Goal: Task Accomplishment & Management: Manage account settings

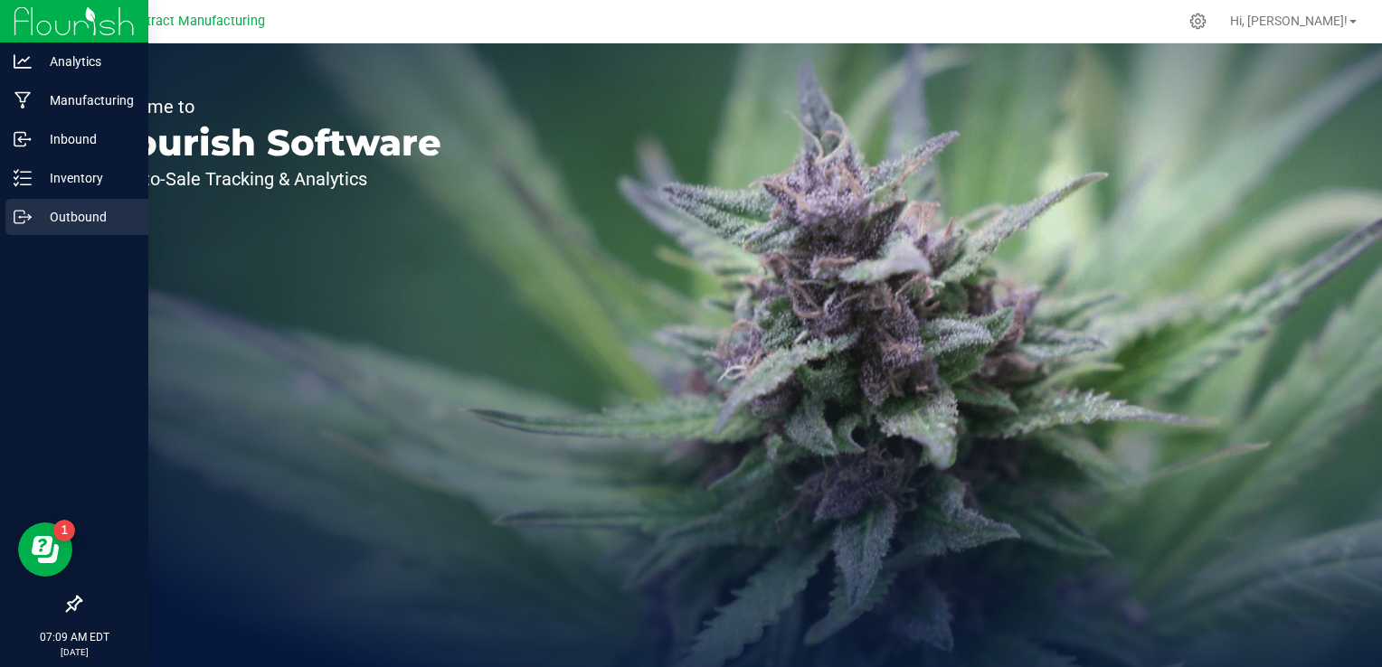
click at [24, 219] on icon at bounding box center [23, 217] width 18 height 18
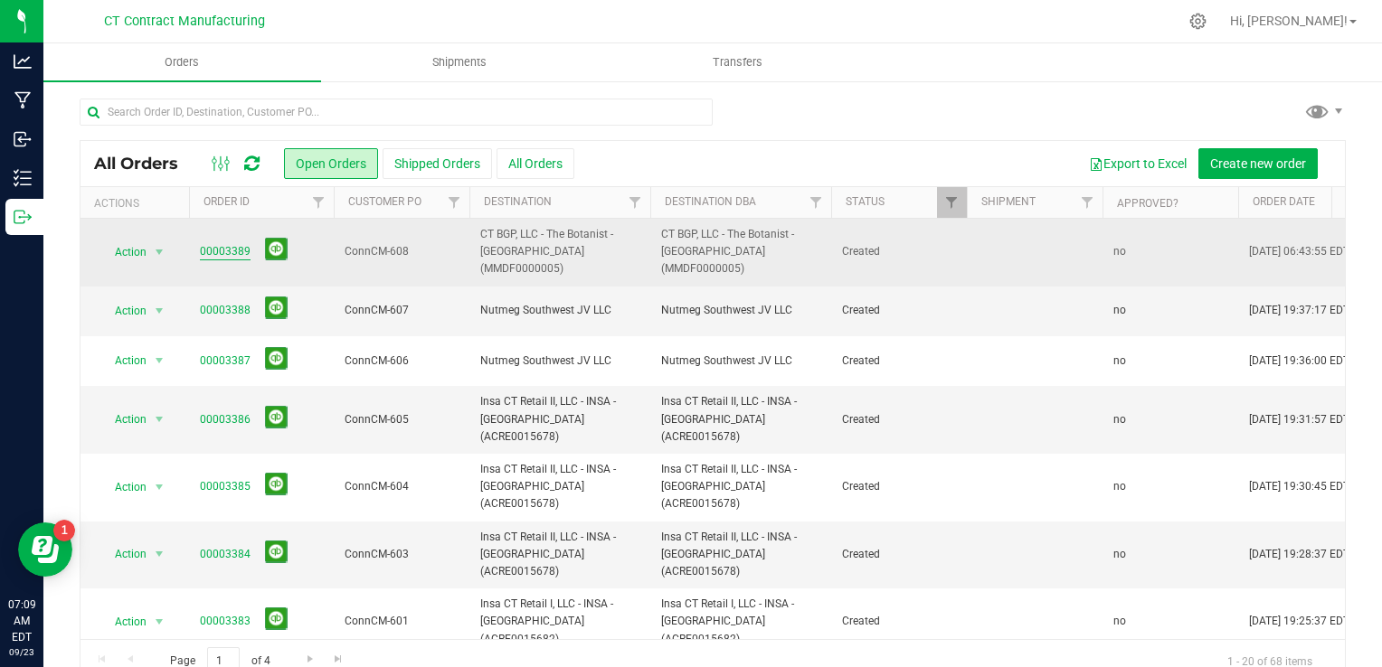
click at [214, 245] on link "00003389" at bounding box center [225, 251] width 51 height 17
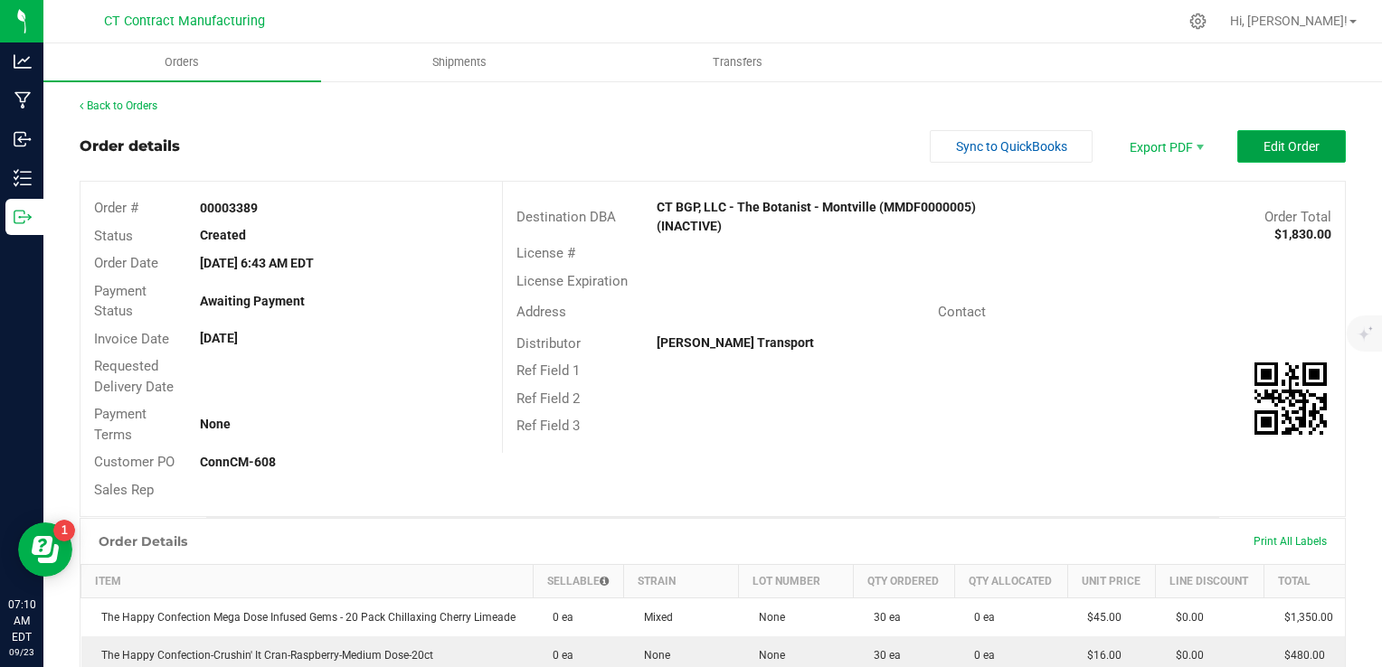
click at [1295, 149] on span "Edit Order" at bounding box center [1291, 146] width 56 height 14
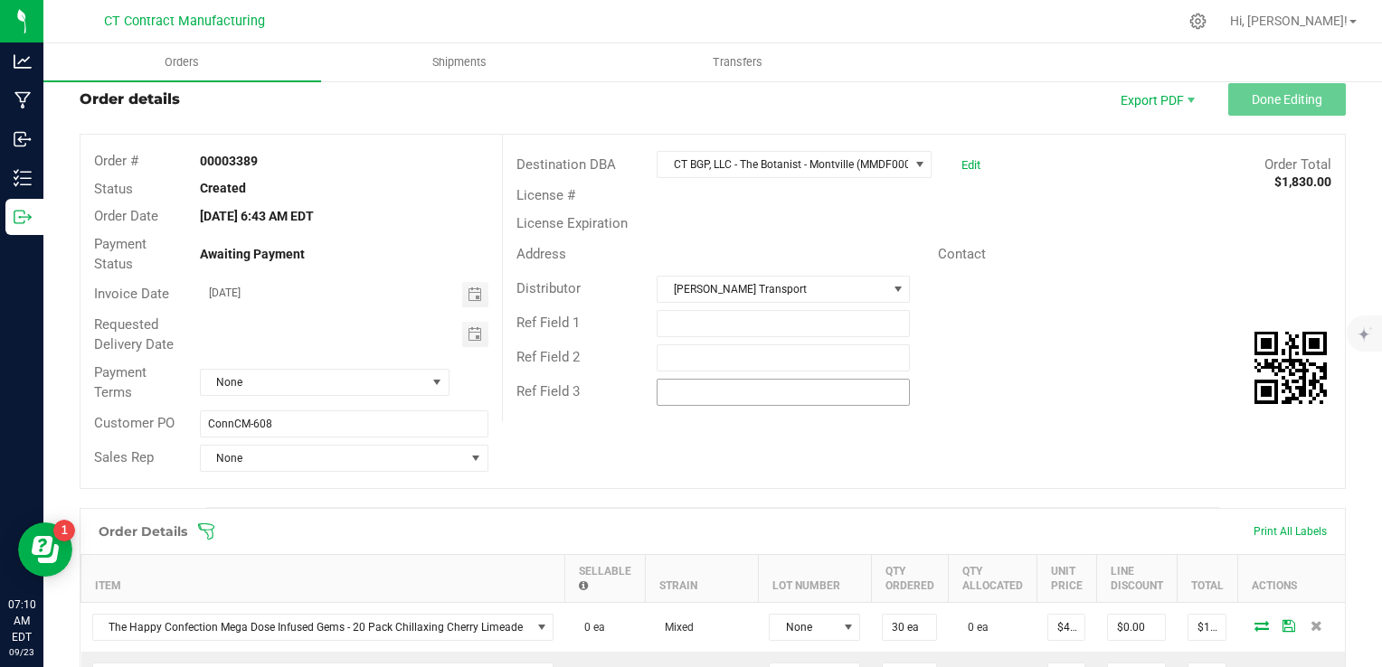
scroll to position [43, 0]
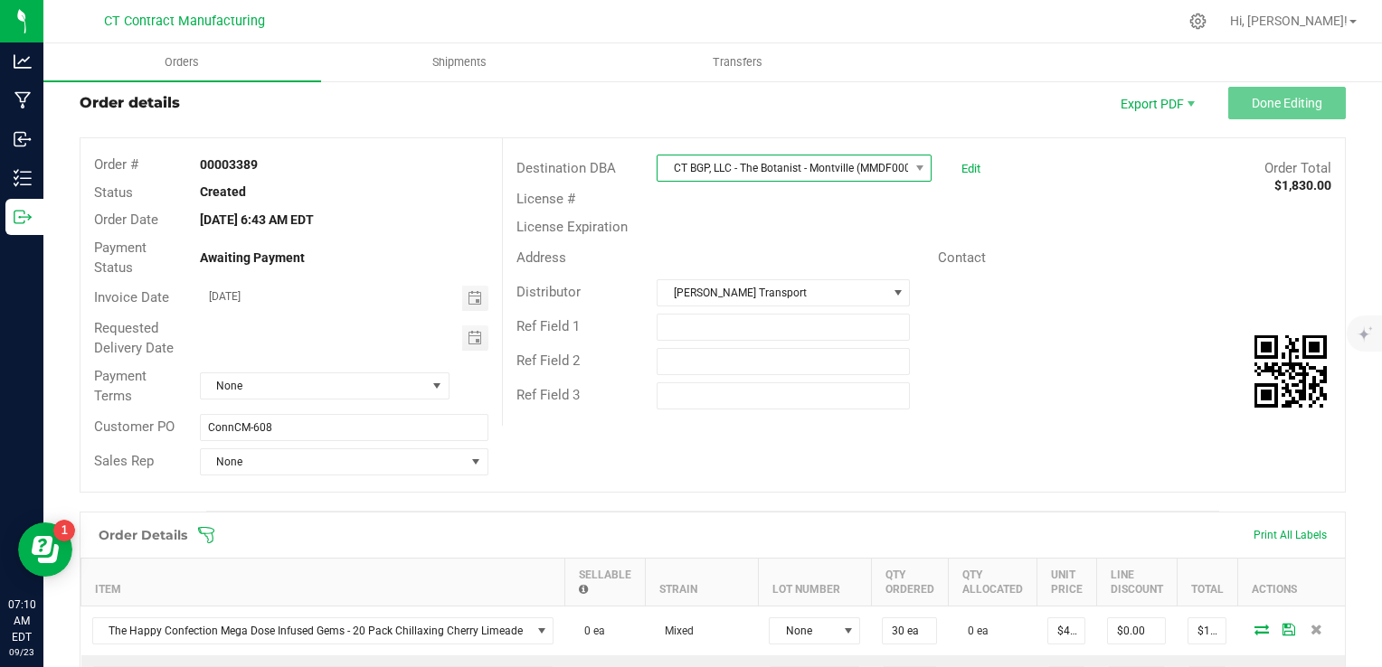
click at [832, 177] on span "CT BGP, LLC - The Botanist - Montville (MMDF0000005) (INACTIVE)" at bounding box center [782, 168] width 250 height 25
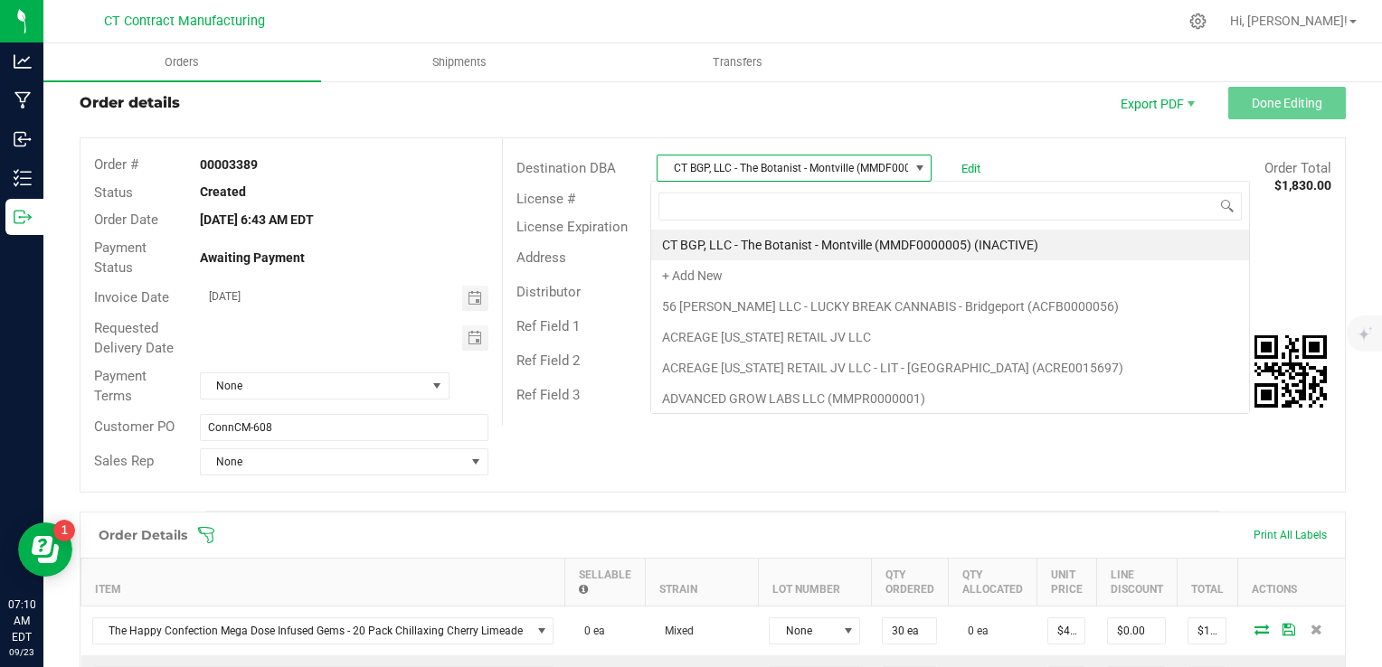
scroll to position [26, 271]
type input "budr"
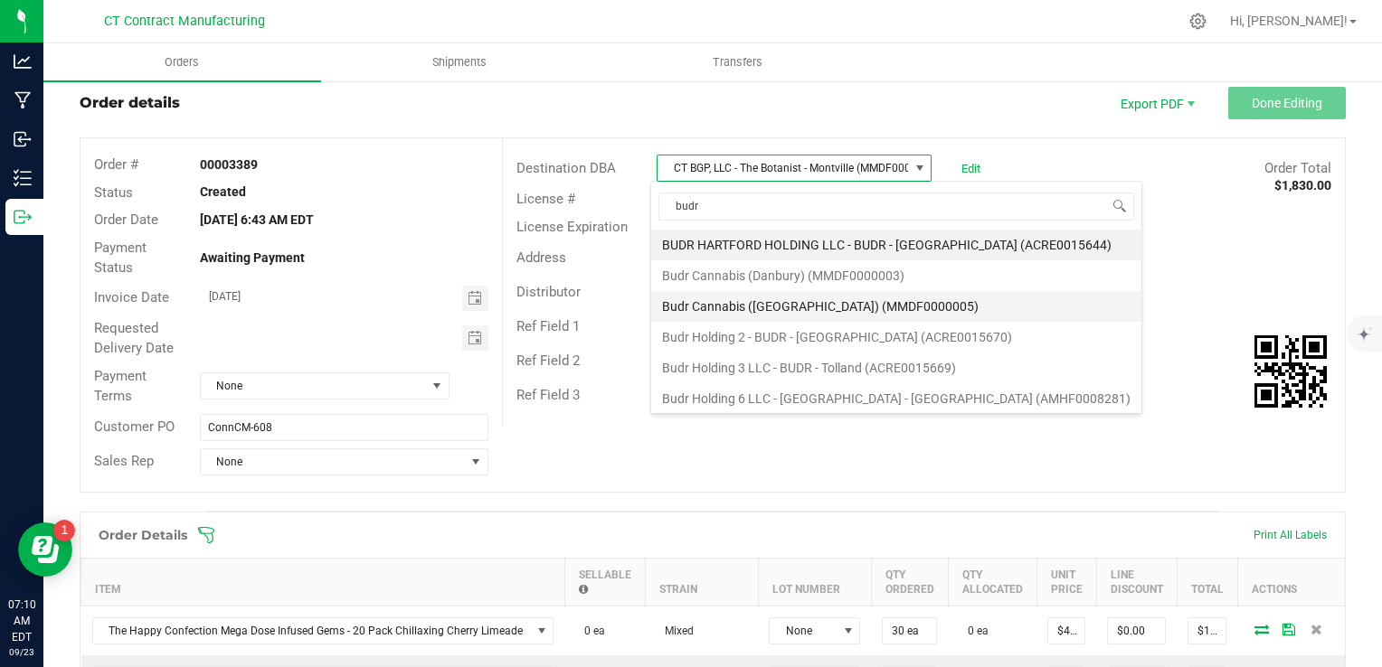
click at [855, 301] on li "Budr Cannabis ([GEOGRAPHIC_DATA]) (MMDF0000005)" at bounding box center [896, 306] width 490 height 31
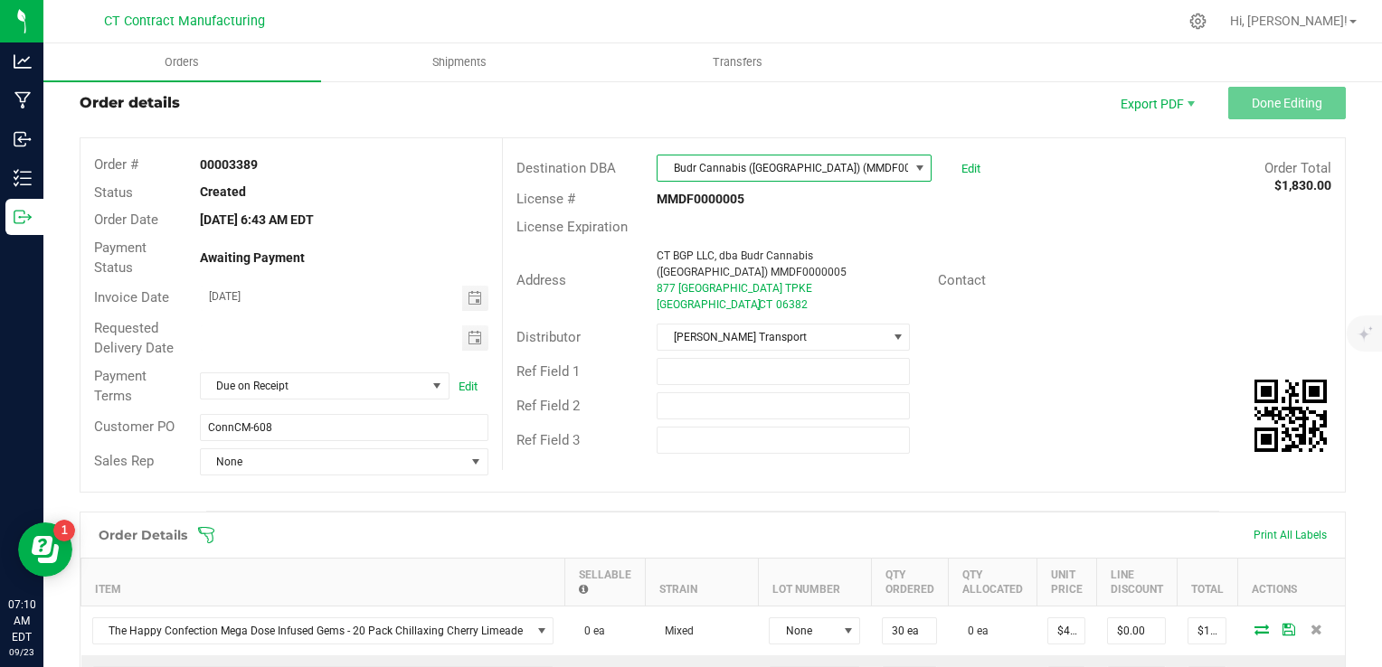
scroll to position [307, 0]
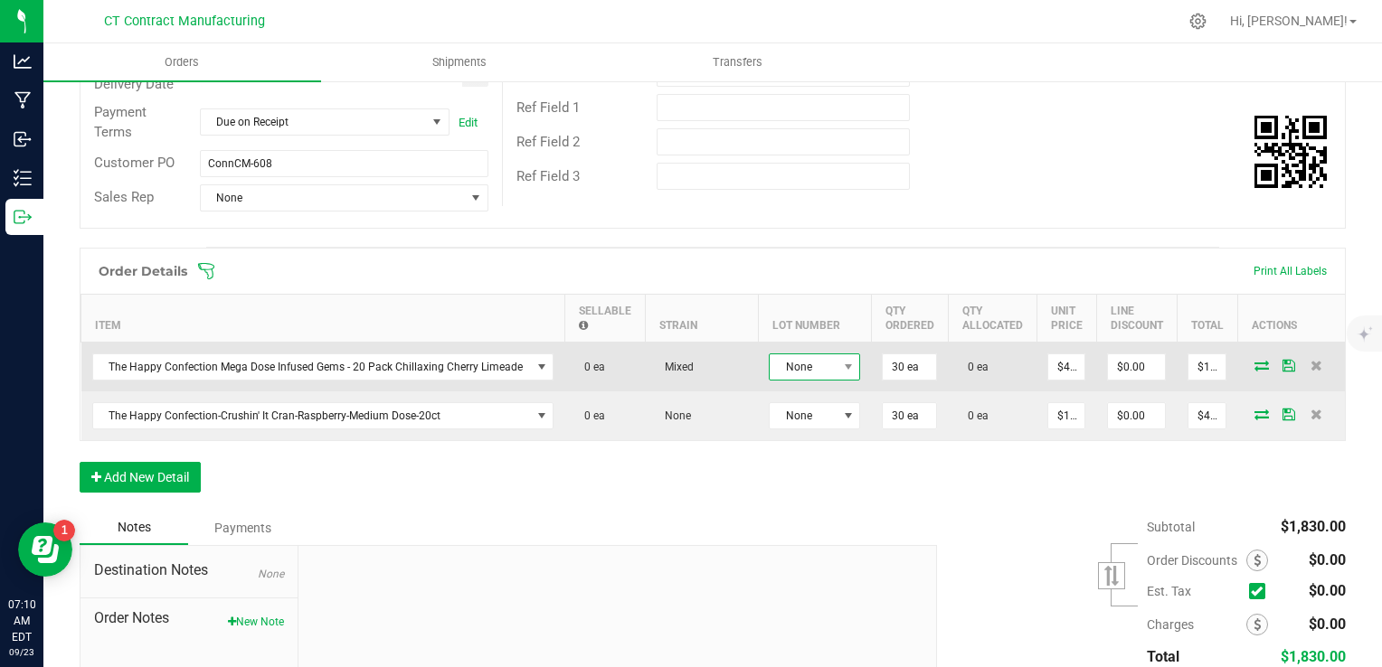
click at [821, 355] on span "None" at bounding box center [803, 366] width 67 height 25
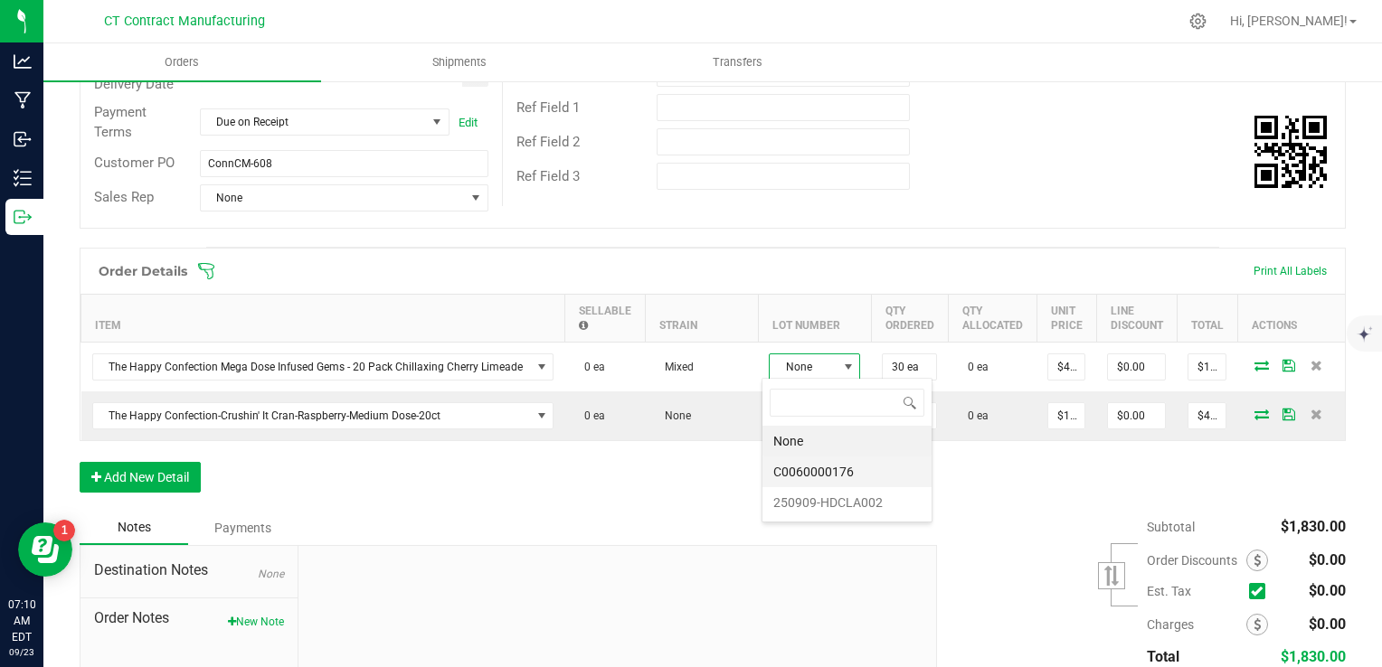
click at [840, 467] on li "C0060000176" at bounding box center [846, 472] width 169 height 31
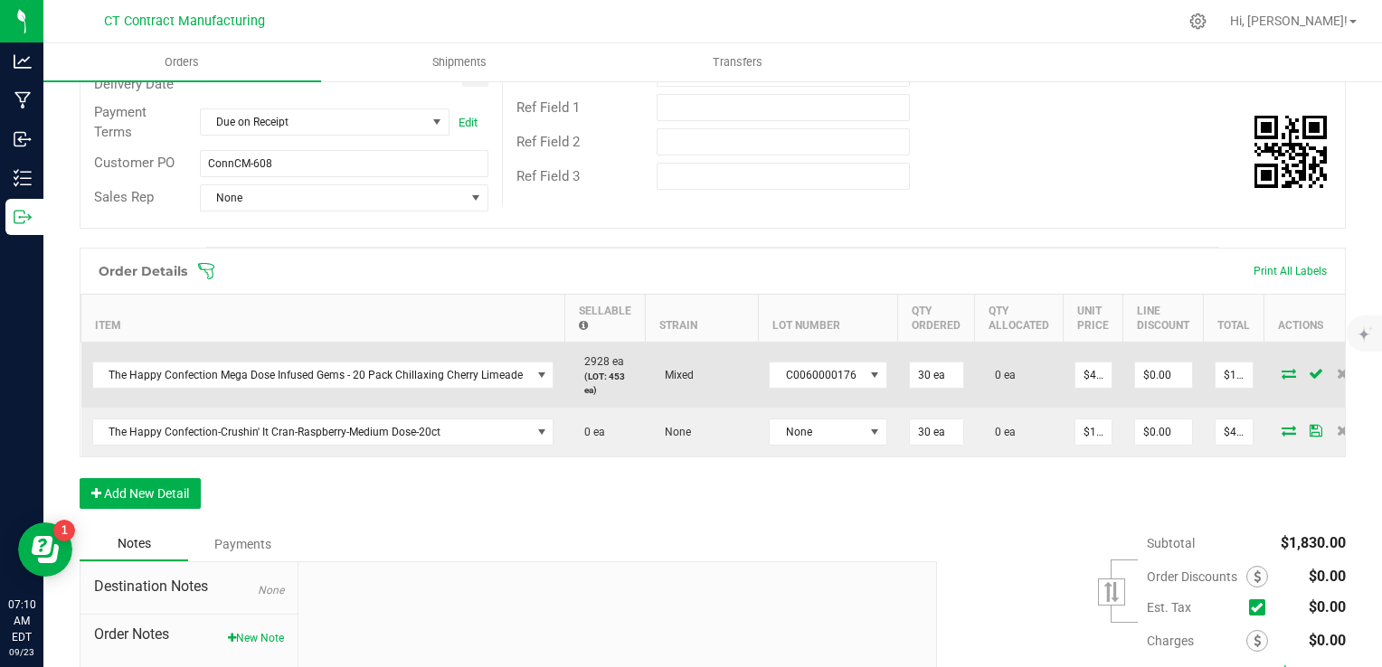
click at [1281, 373] on icon at bounding box center [1288, 373] width 14 height 11
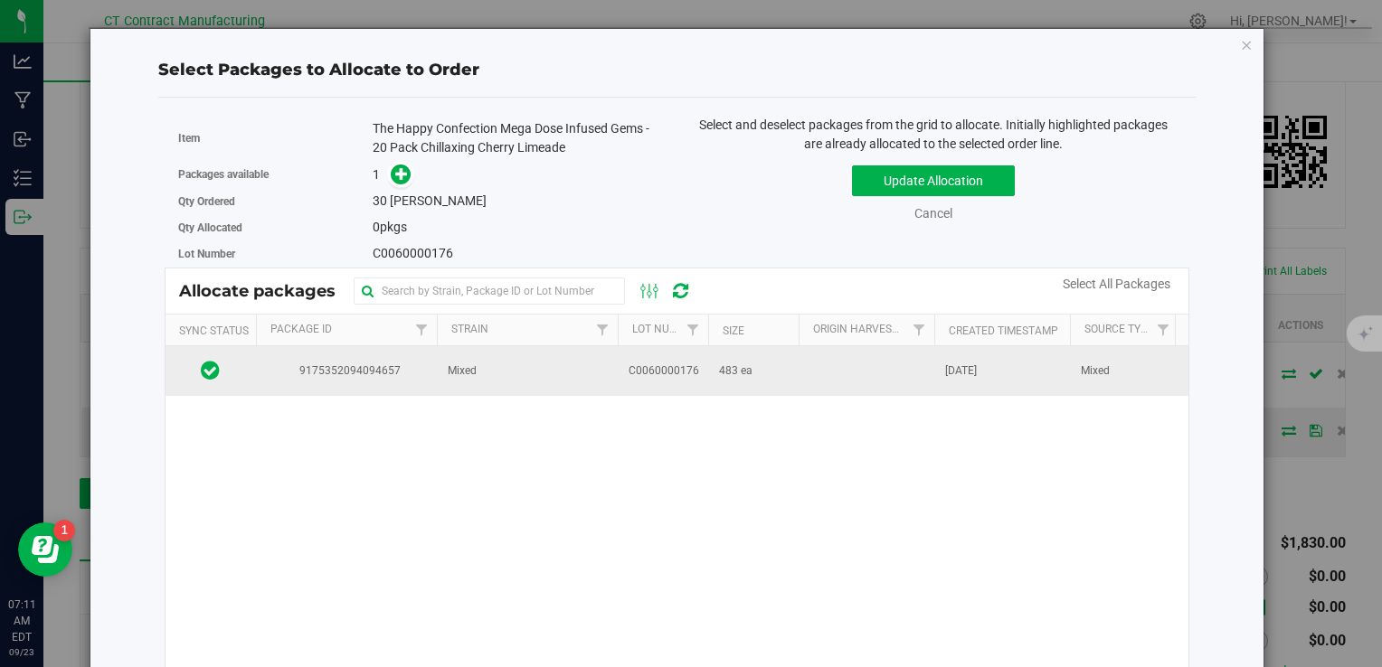
click at [789, 370] on td "483 ea" at bounding box center [753, 370] width 90 height 49
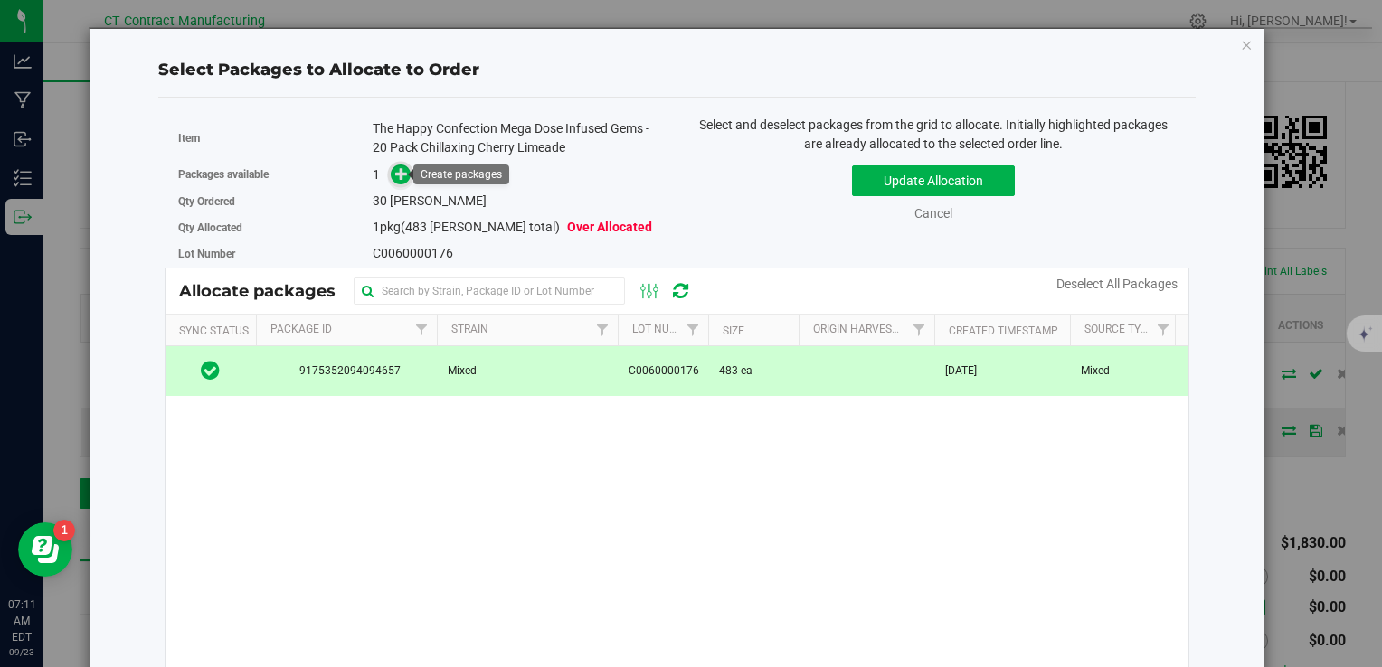
click at [398, 173] on icon at bounding box center [401, 173] width 13 height 13
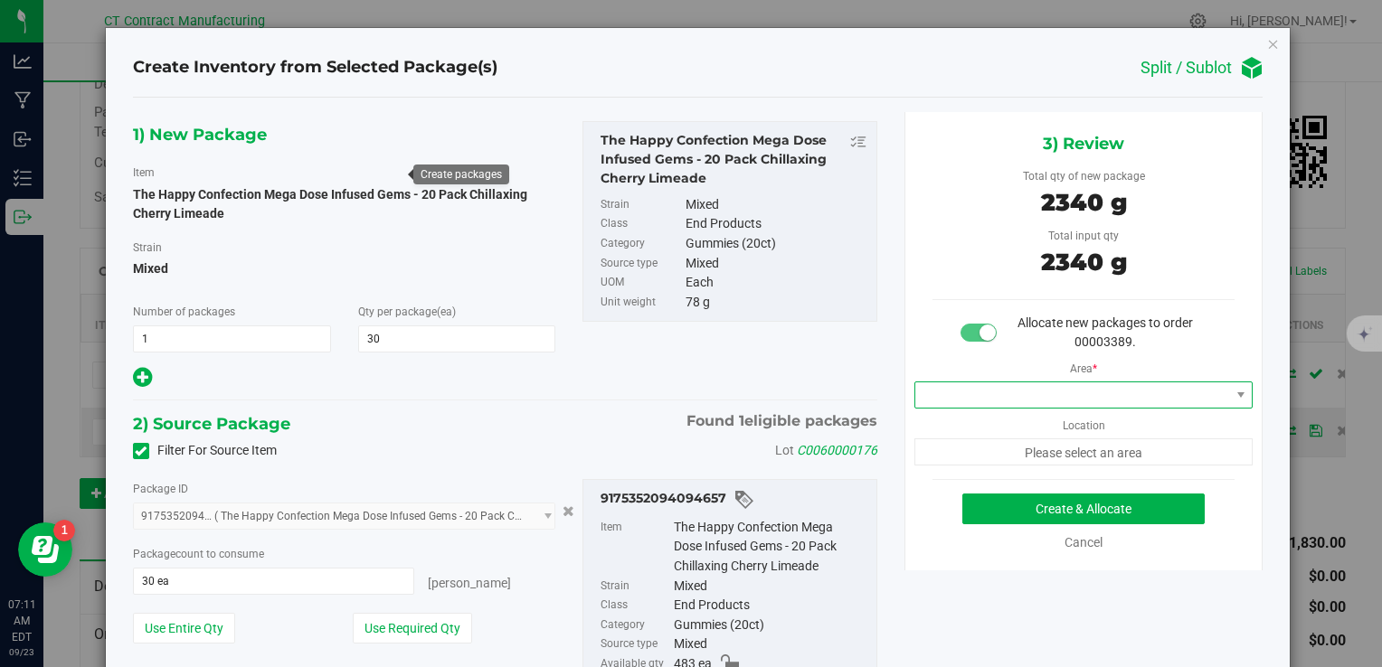
click at [943, 383] on span at bounding box center [1072, 395] width 315 height 25
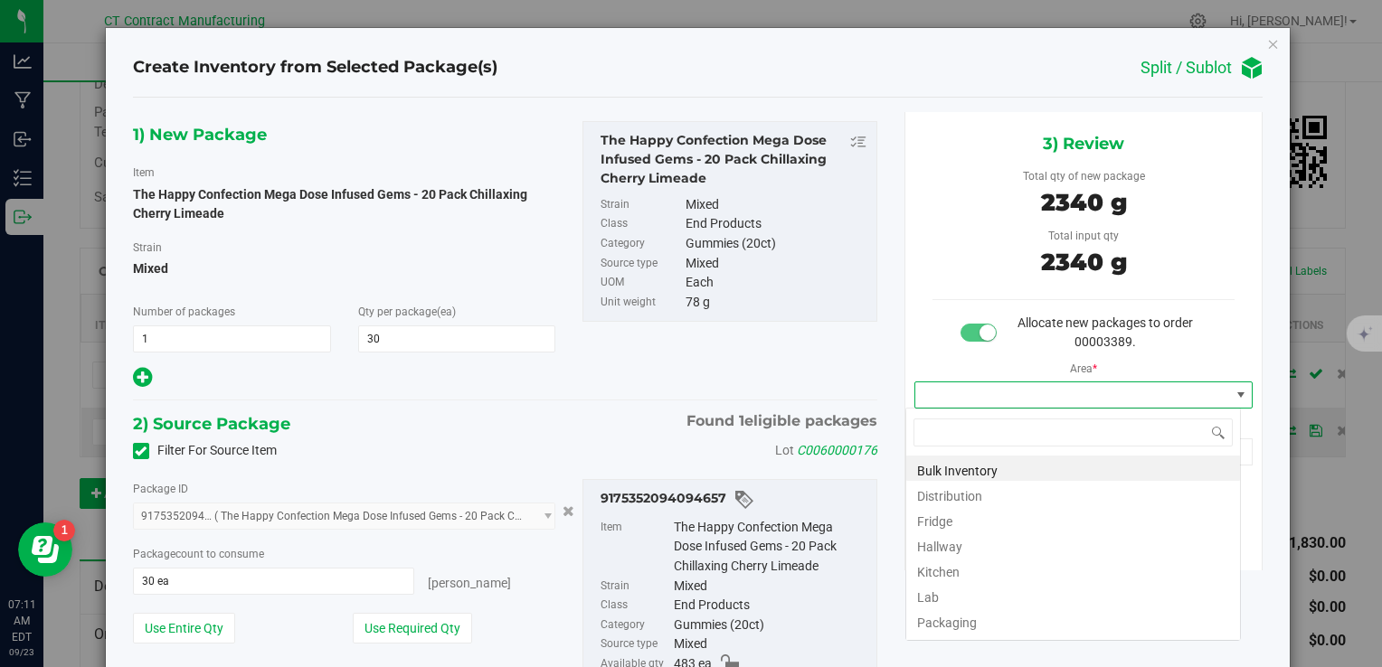
scroll to position [26, 335]
click at [970, 496] on li "Distribution" at bounding box center [1073, 493] width 334 height 25
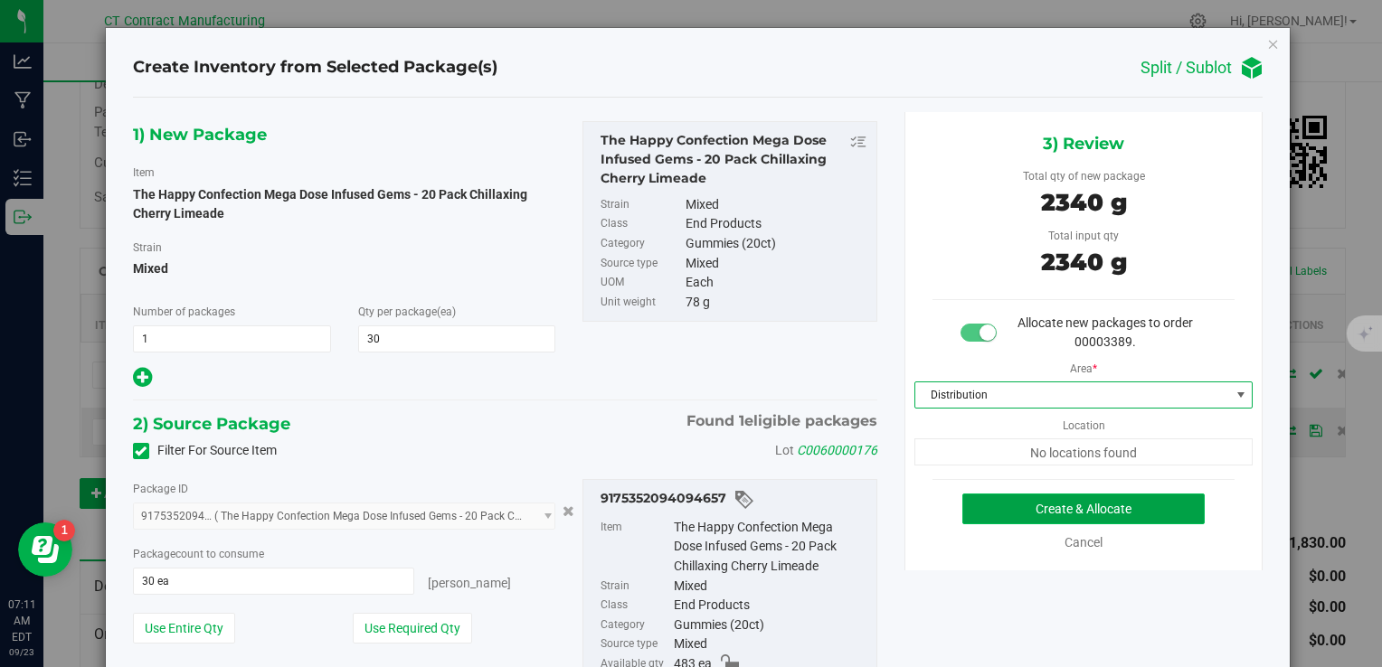
click at [985, 504] on button "Create & Allocate" at bounding box center [1083, 509] width 242 height 31
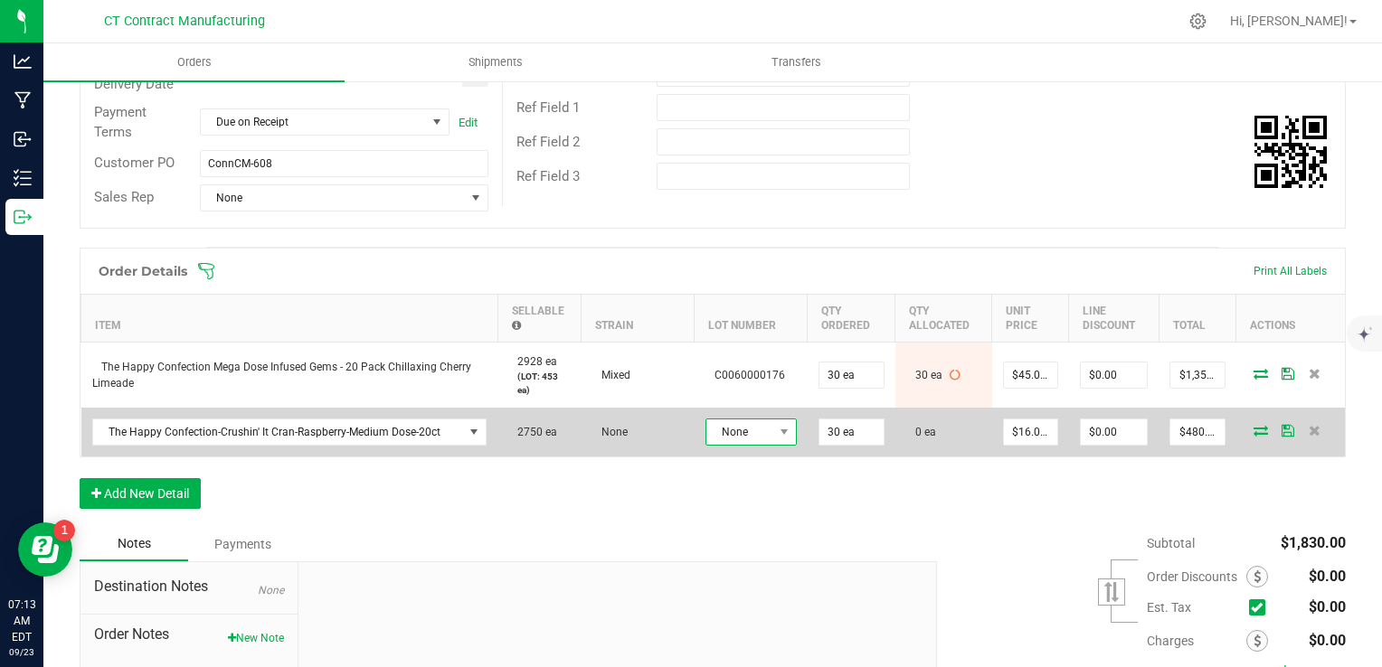
click at [745, 430] on span "None" at bounding box center [739, 432] width 67 height 25
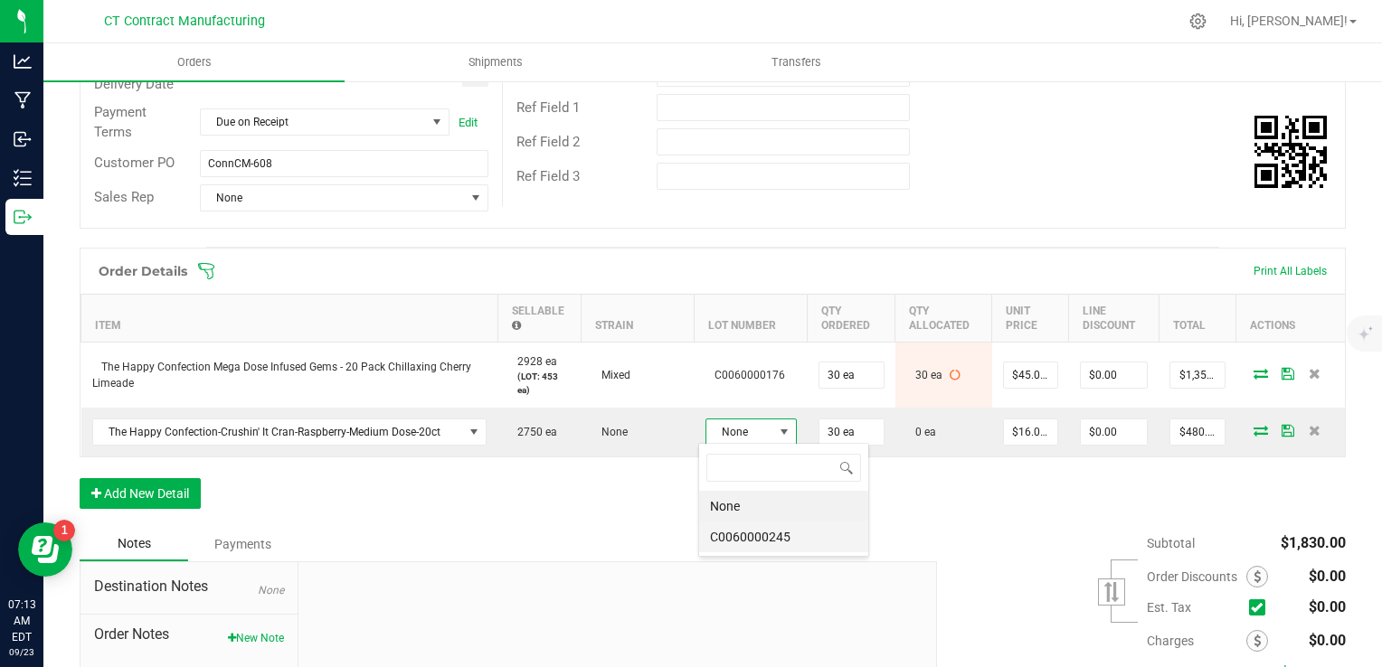
click at [772, 549] on li "C0060000245" at bounding box center [783, 537] width 169 height 31
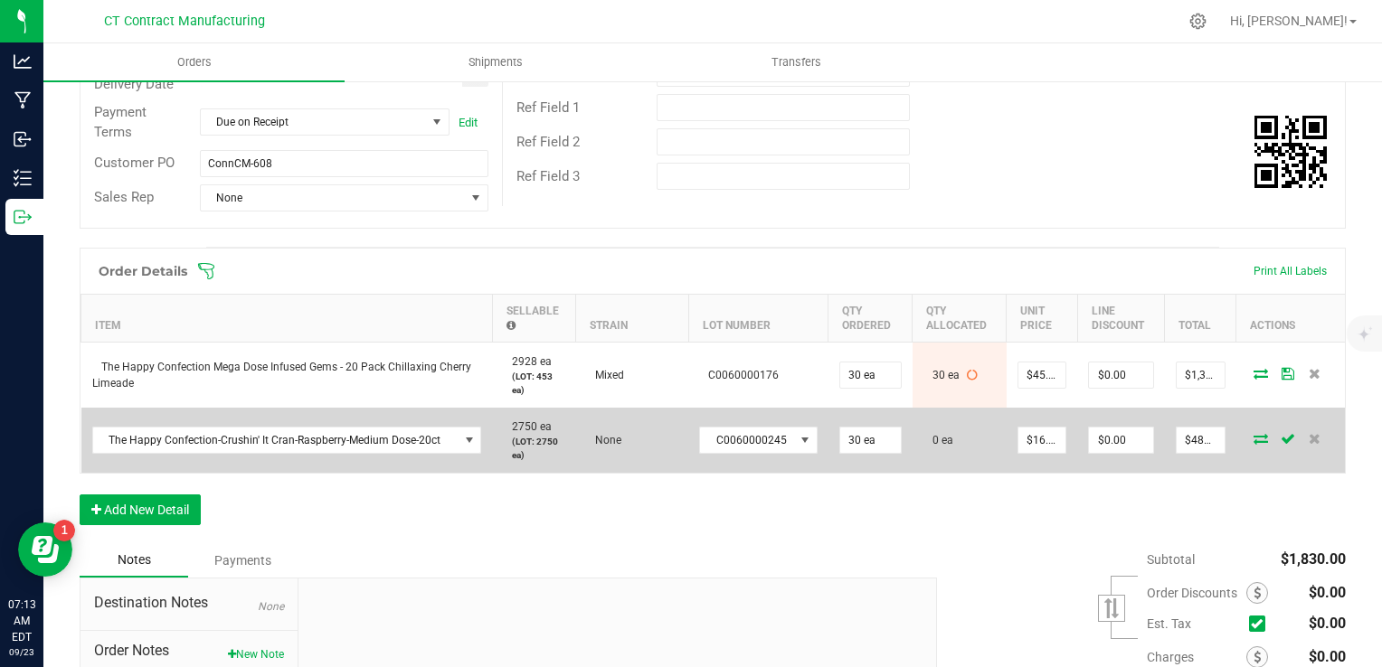
click at [1253, 436] on icon at bounding box center [1260, 438] width 14 height 11
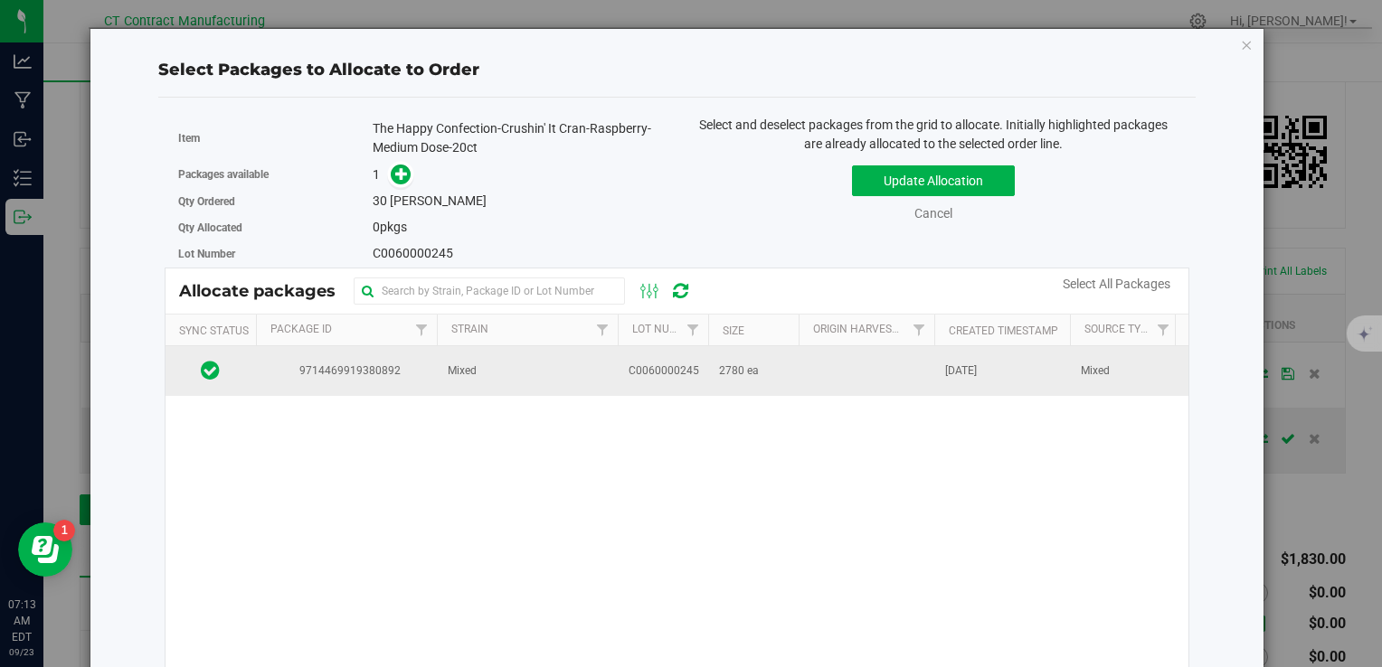
click at [893, 349] on td at bounding box center [866, 370] width 136 height 49
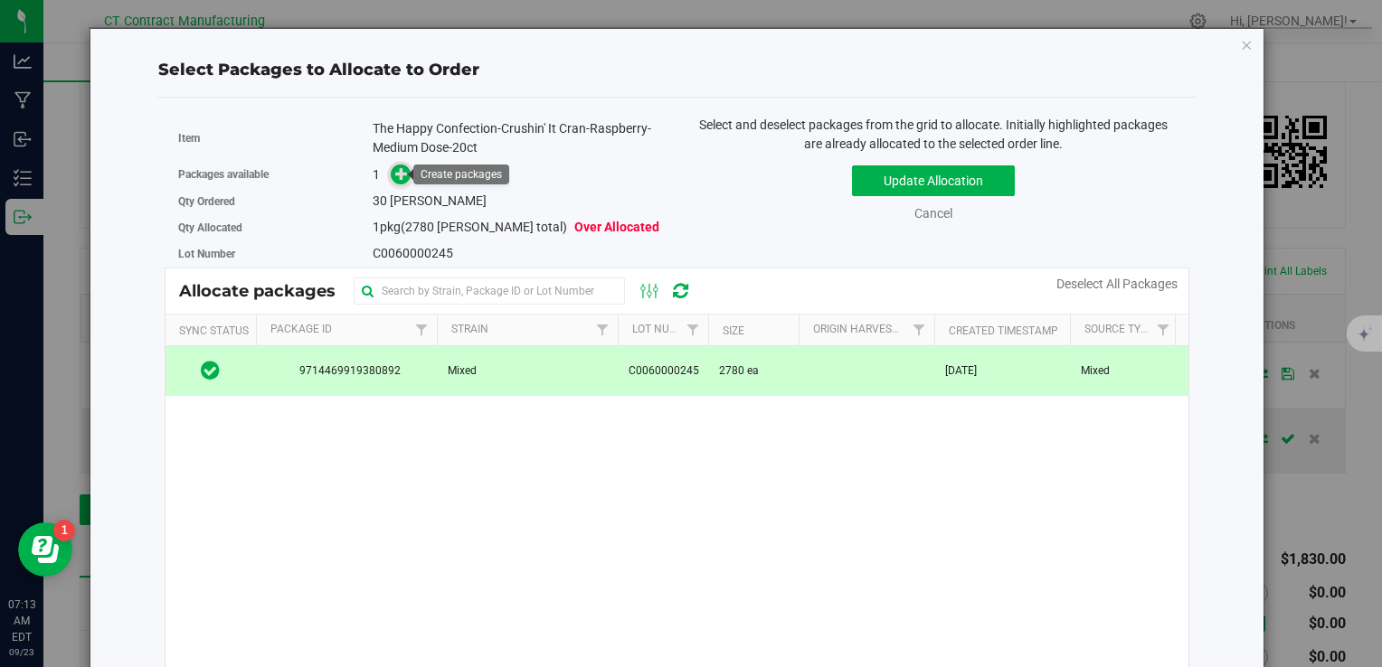
click at [395, 167] on icon at bounding box center [401, 173] width 13 height 13
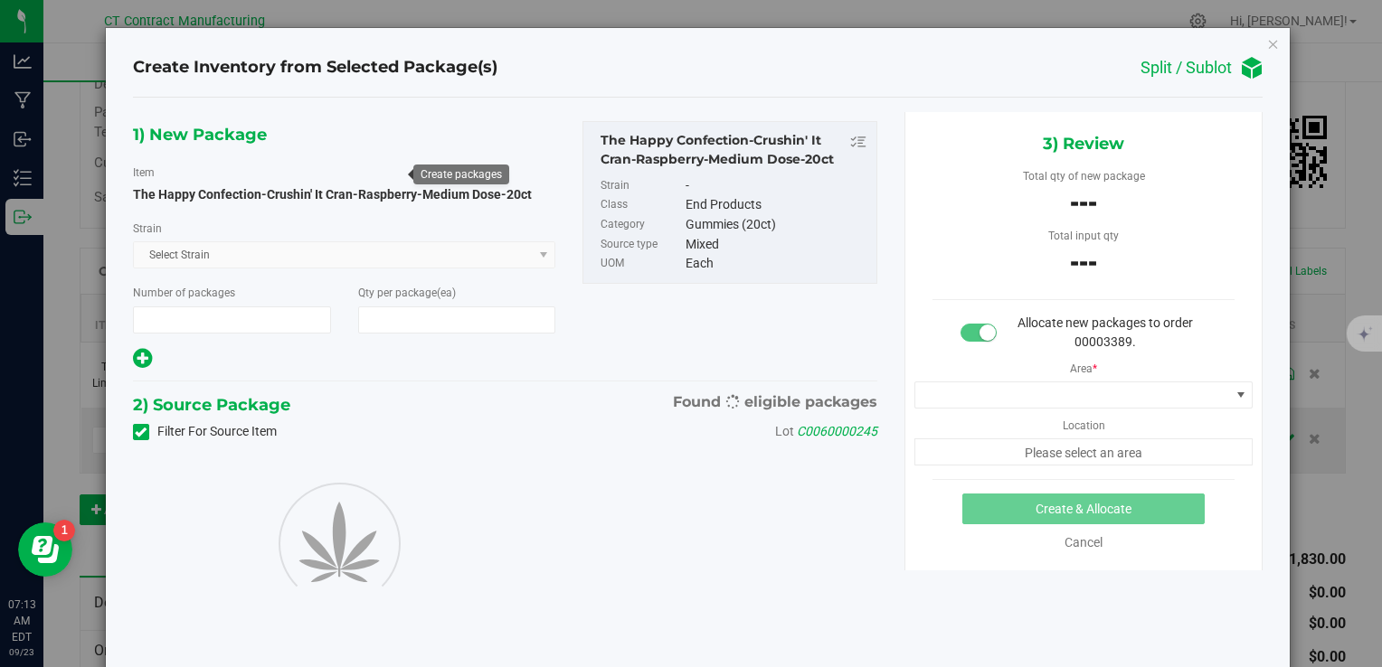
type input "1"
type input "30"
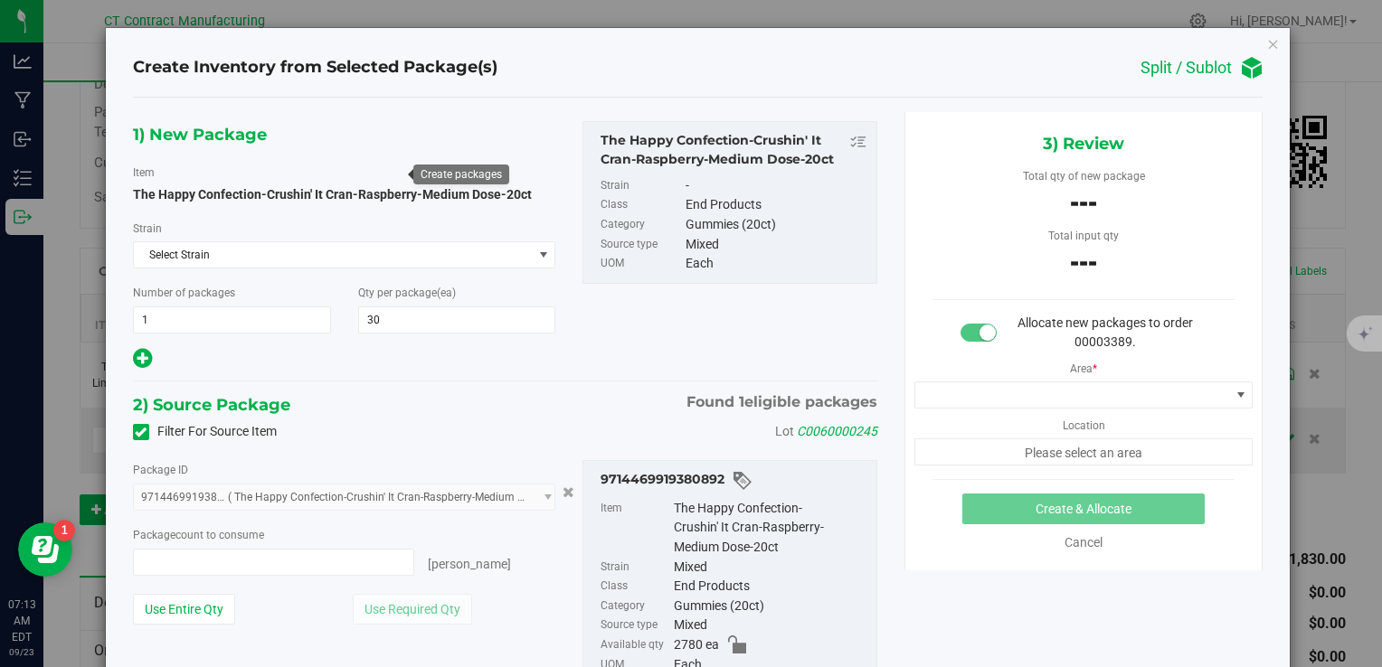
type input "0 ea"
click at [257, 571] on span "0 ea 0" at bounding box center [274, 562] width 282 height 27
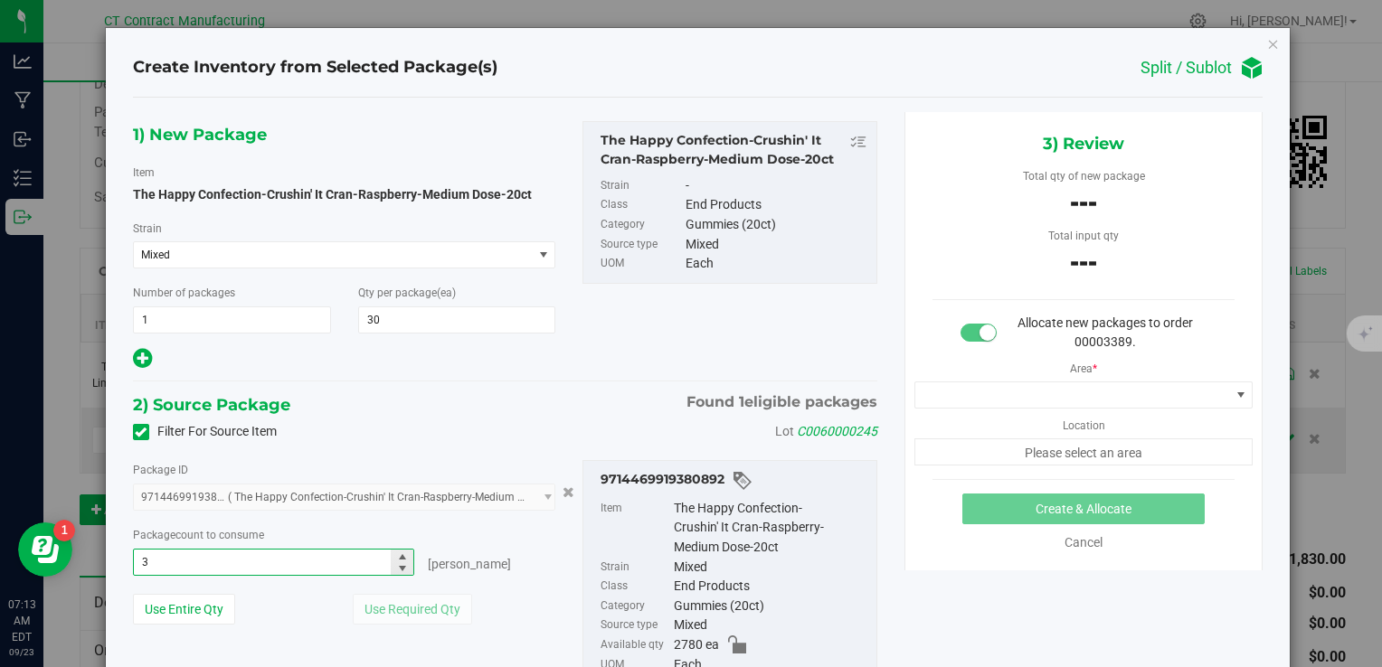
type input "30"
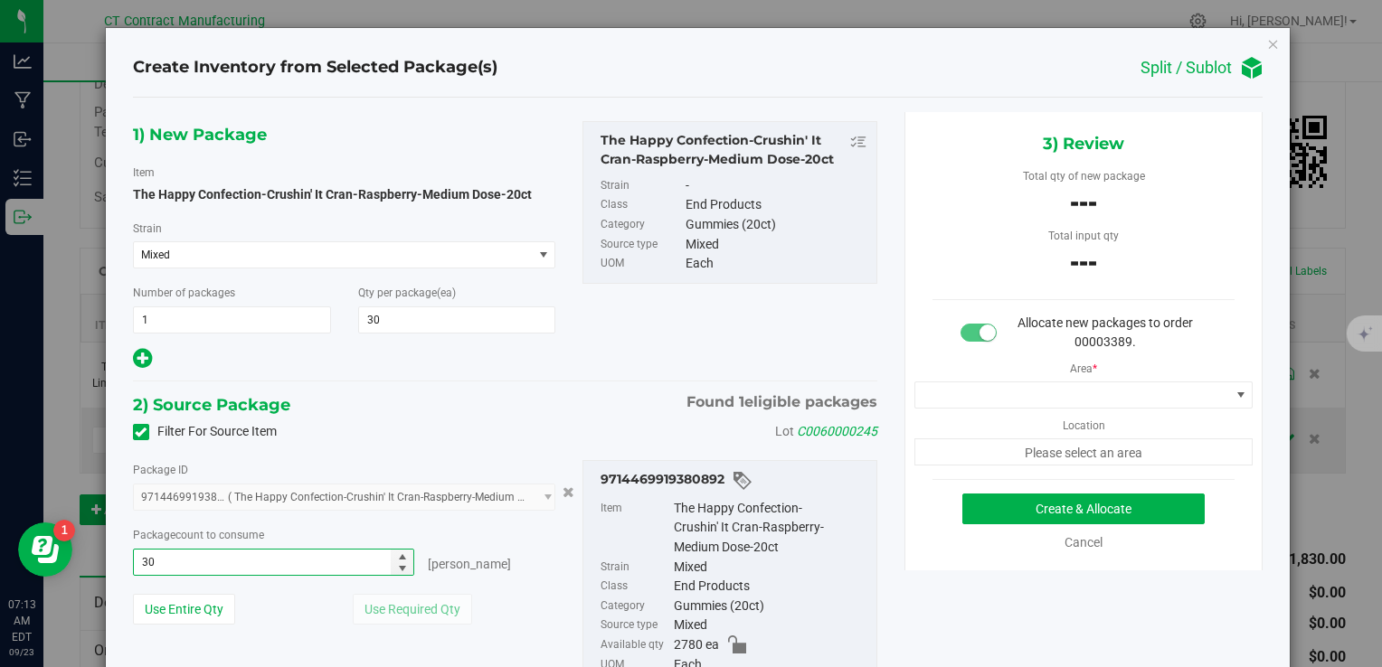
click at [543, 376] on div "1) New Package Item The Happy Confection-Crushin' It Cran-Raspberry-Medium Dose…" at bounding box center [504, 427] width 771 height 630
type input "30 ea"
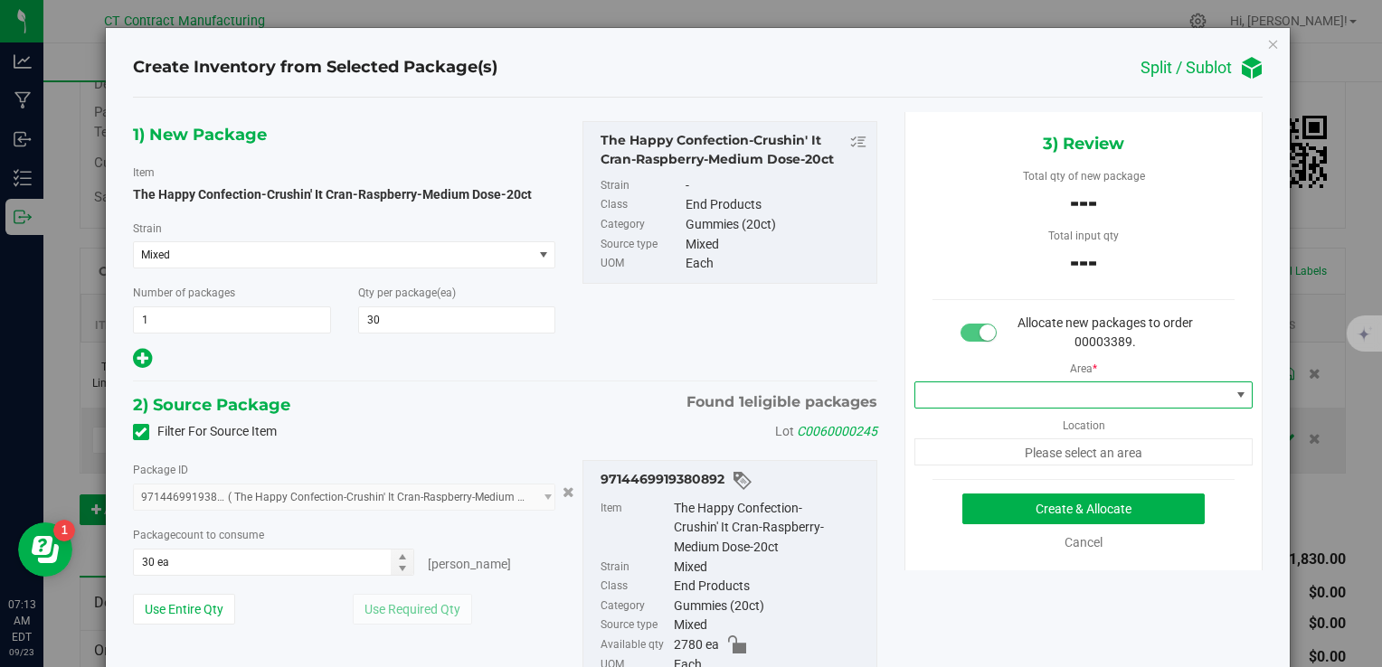
click at [978, 400] on span at bounding box center [1072, 395] width 315 height 25
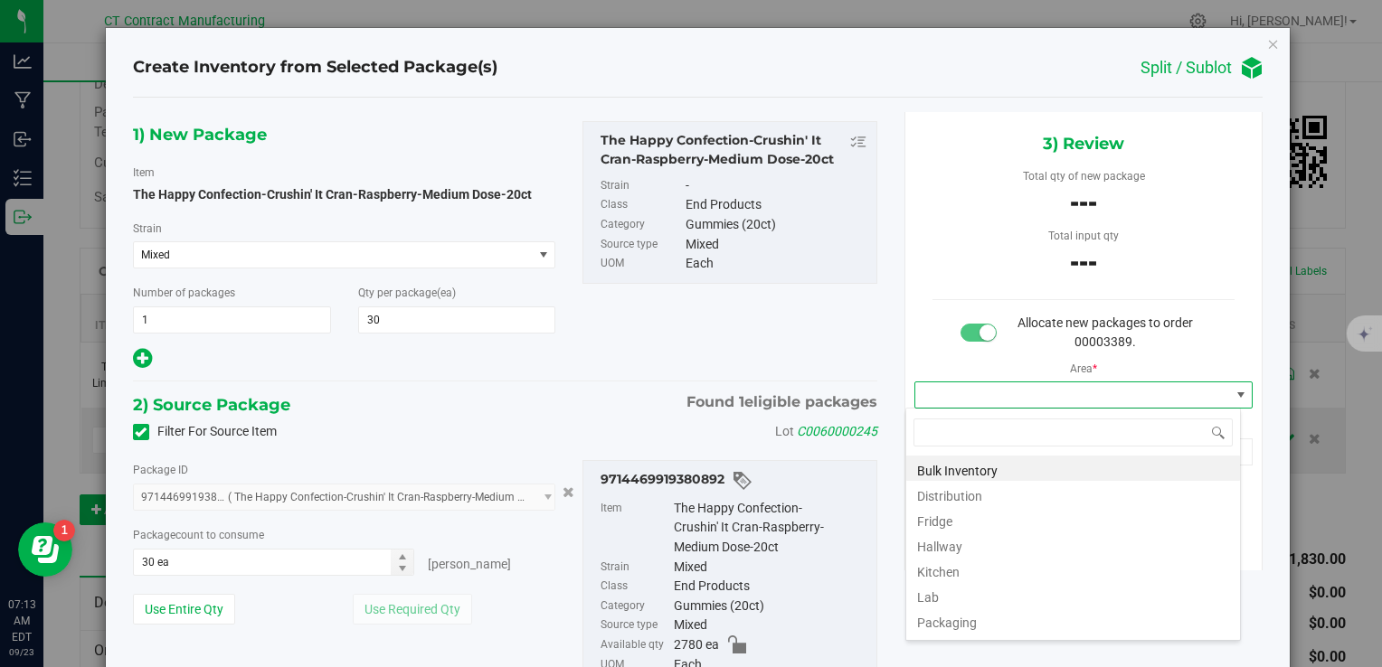
scroll to position [26, 335]
click at [983, 493] on li "Distribution" at bounding box center [1073, 493] width 334 height 25
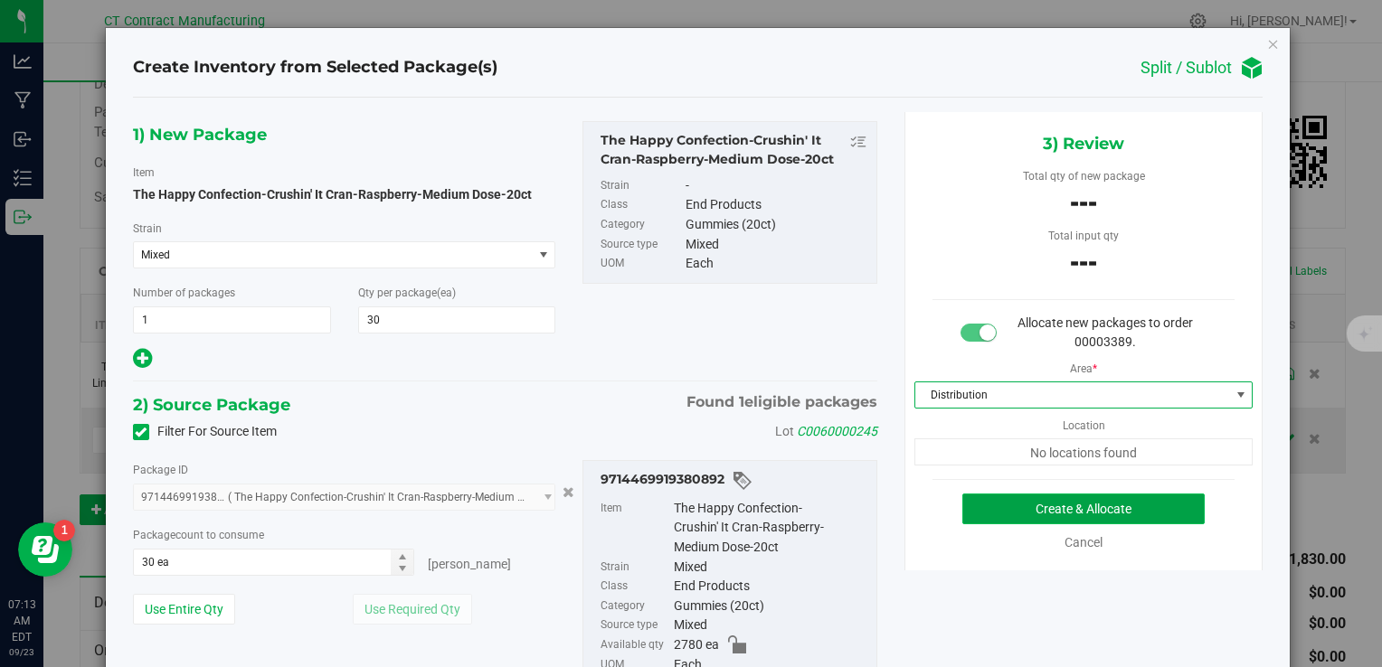
click at [1003, 506] on button "Create & Allocate" at bounding box center [1083, 509] width 242 height 31
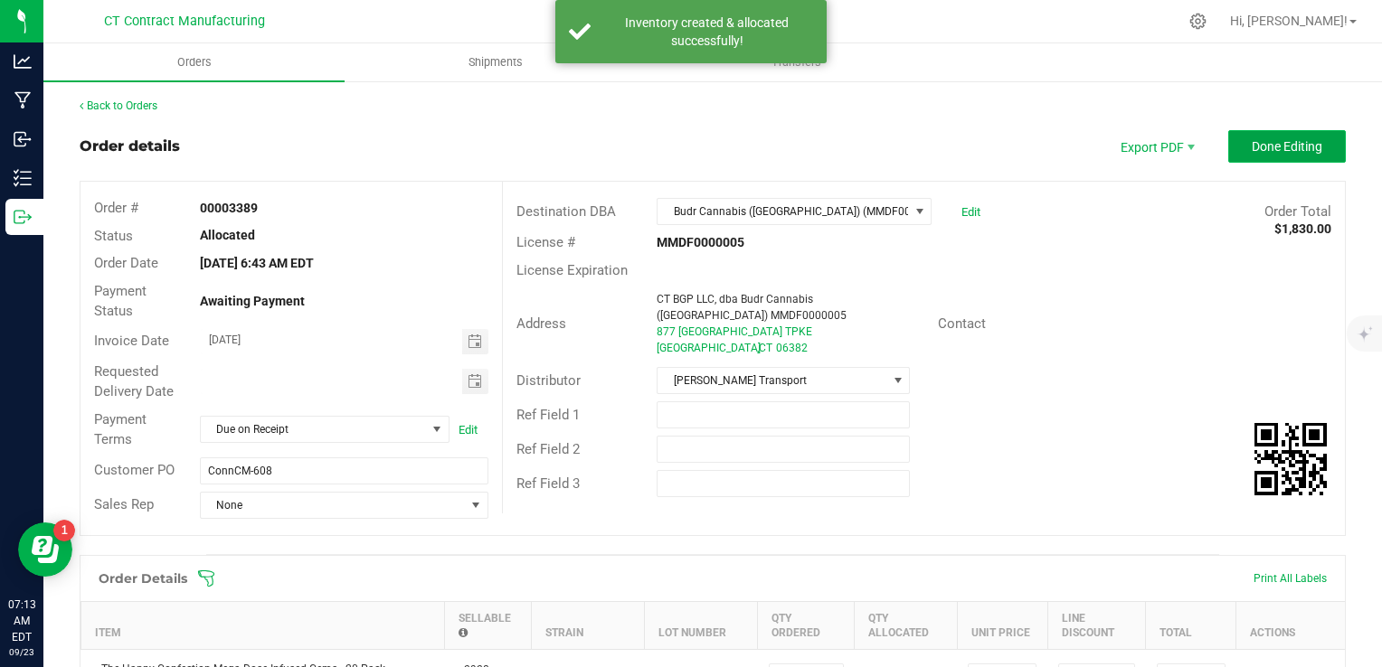
click at [1284, 149] on span "Done Editing" at bounding box center [1287, 146] width 71 height 14
